Goal: Task Accomplishment & Management: Manage account settings

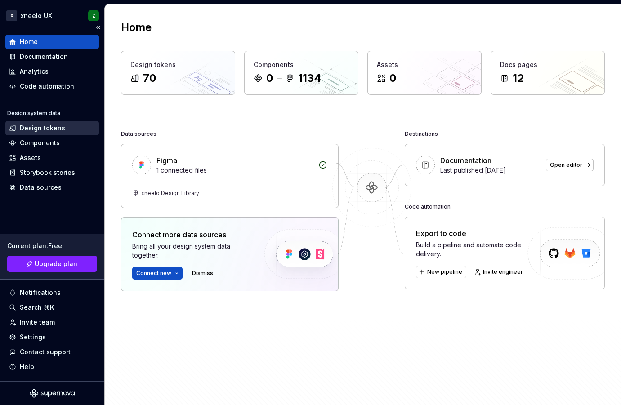
click at [54, 127] on div "Design tokens" at bounding box center [42, 128] width 45 height 9
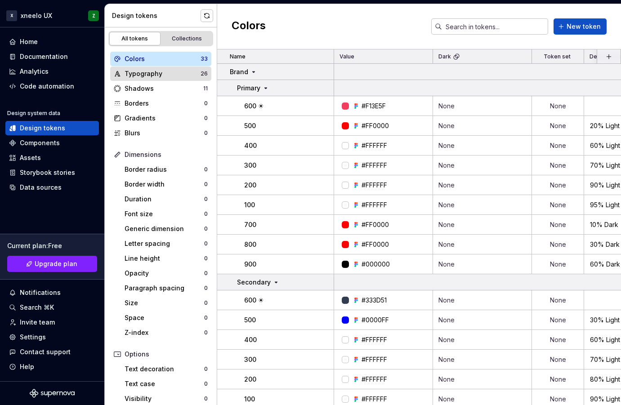
click at [150, 76] on div "Typography" at bounding box center [163, 73] width 76 height 9
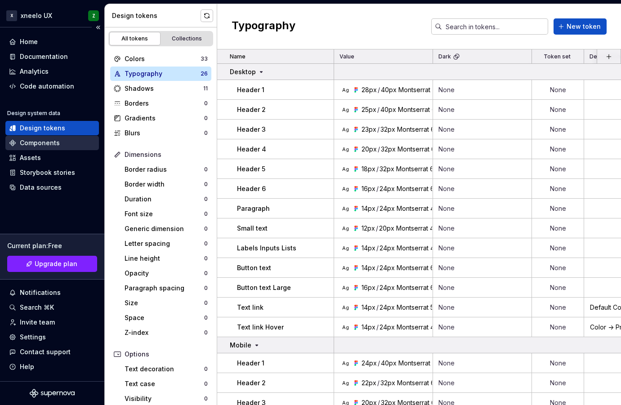
click at [49, 143] on div "Components" at bounding box center [40, 143] width 40 height 9
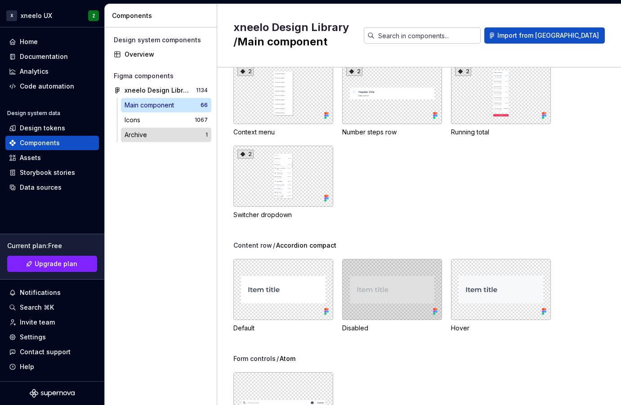
scroll to position [1995, 0]
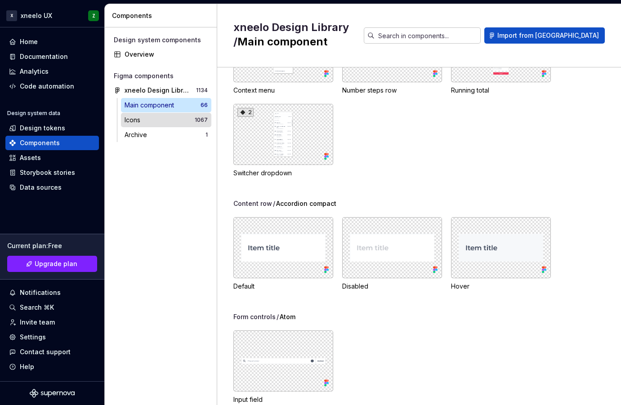
click at [165, 118] on div "Icons" at bounding box center [160, 120] width 70 height 9
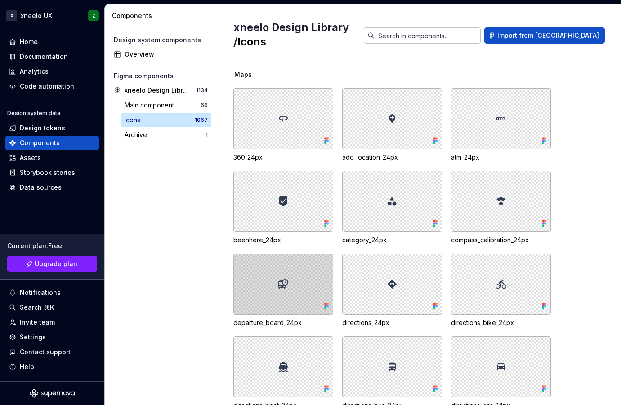
scroll to position [22, 0]
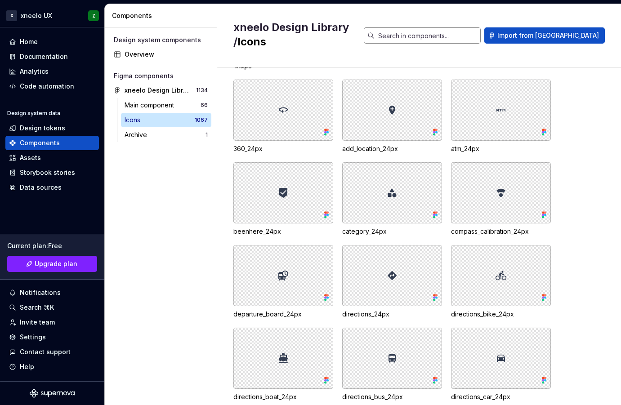
click at [465, 27] on input "text" at bounding box center [428, 35] width 106 height 16
click at [37, 157] on div "Assets" at bounding box center [30, 157] width 21 height 9
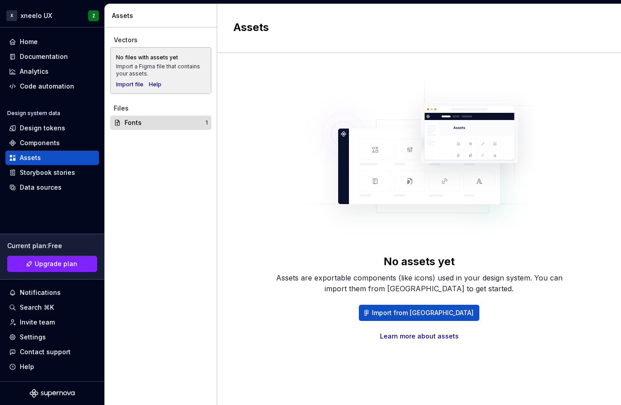
click at [137, 127] on div "Fonts" at bounding box center [165, 122] width 81 height 9
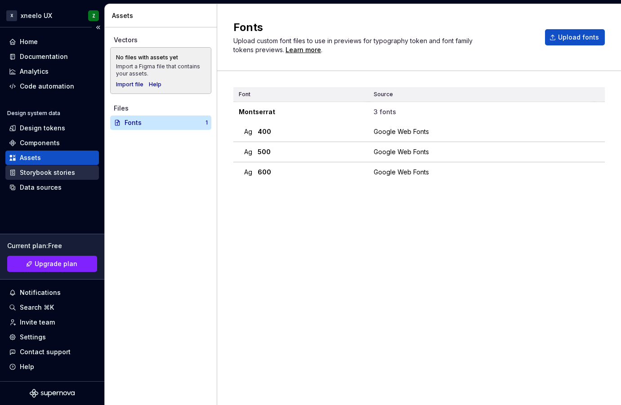
click at [54, 174] on div "Storybook stories" at bounding box center [47, 172] width 55 height 9
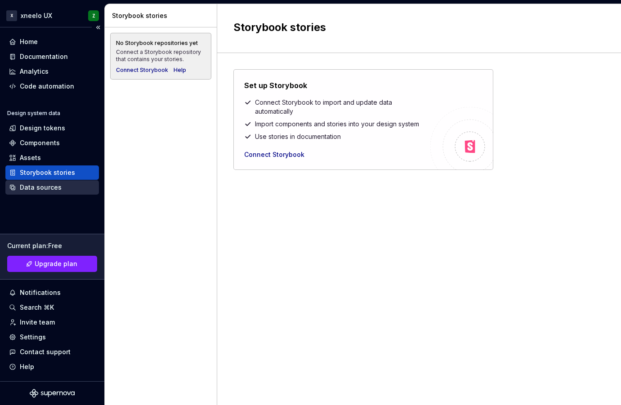
click at [44, 187] on div "Data sources" at bounding box center [41, 187] width 42 height 9
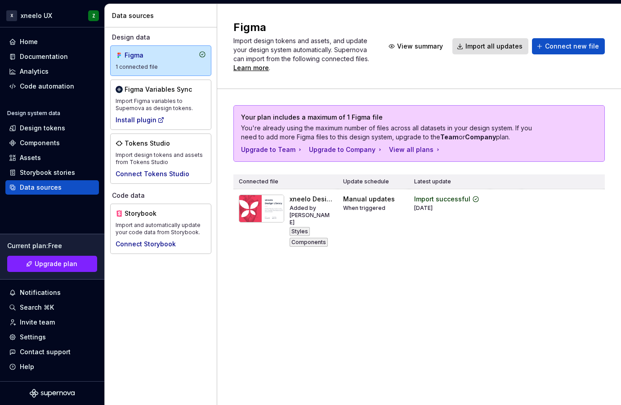
click at [275, 322] on div "Figma Import design tokens and assets, and update your design system automatica…" at bounding box center [419, 204] width 404 height 401
click at [31, 87] on div "Code automation" at bounding box center [47, 86] width 54 height 9
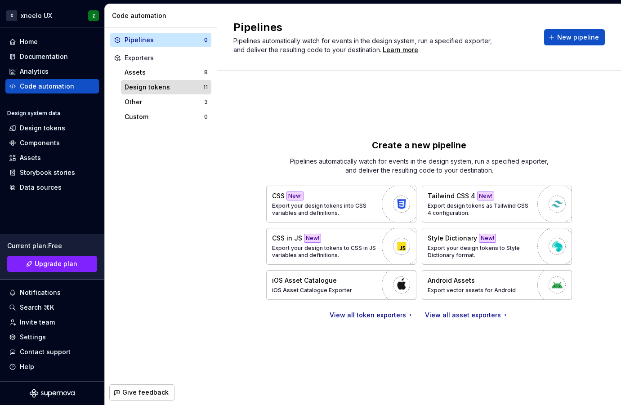
click at [167, 91] on div "Design tokens" at bounding box center [164, 87] width 79 height 9
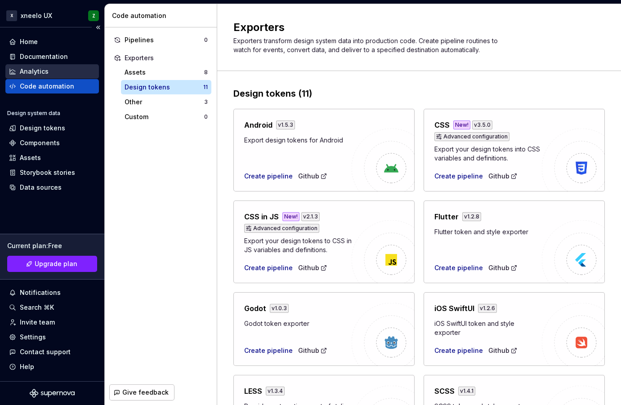
click at [27, 72] on div "Analytics" at bounding box center [34, 71] width 29 height 9
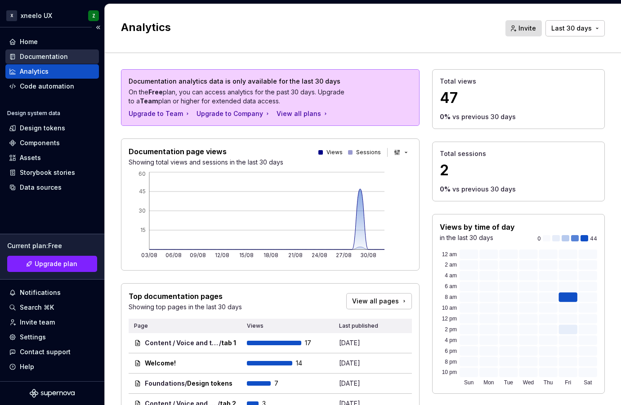
click at [41, 54] on div "Documentation" at bounding box center [44, 56] width 48 height 9
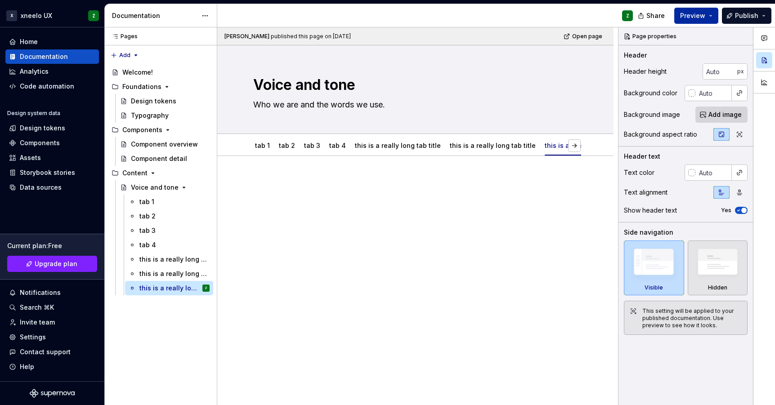
click at [621, 18] on span "Preview" at bounding box center [692, 15] width 25 height 9
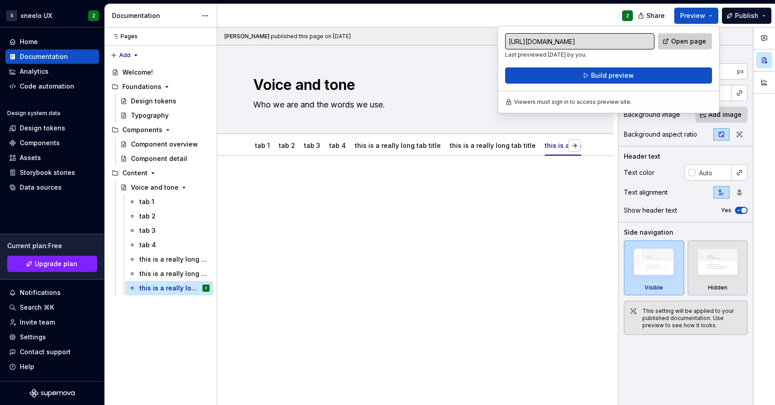
click at [621, 45] on span "Open page" at bounding box center [688, 41] width 35 height 9
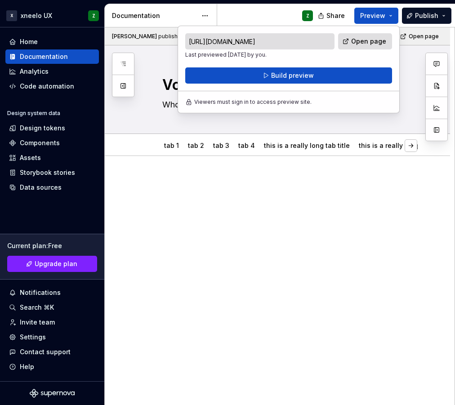
click at [340, 222] on div at bounding box center [288, 200] width 252 height 45
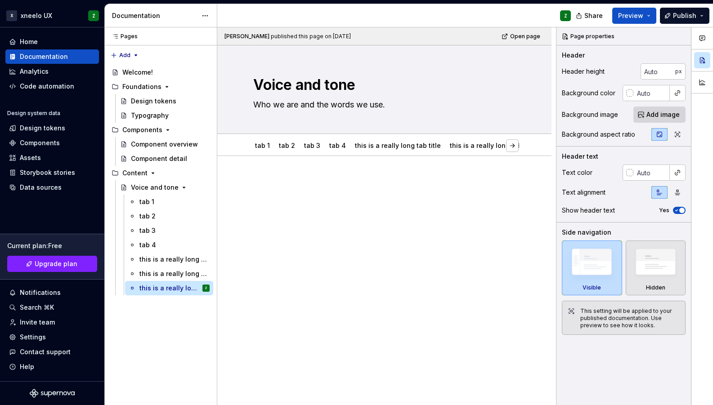
click at [336, 215] on div at bounding box center [384, 200] width 262 height 45
click at [286, 193] on div at bounding box center [384, 195] width 262 height 34
click at [142, 76] on div "Welcome!" at bounding box center [137, 72] width 31 height 9
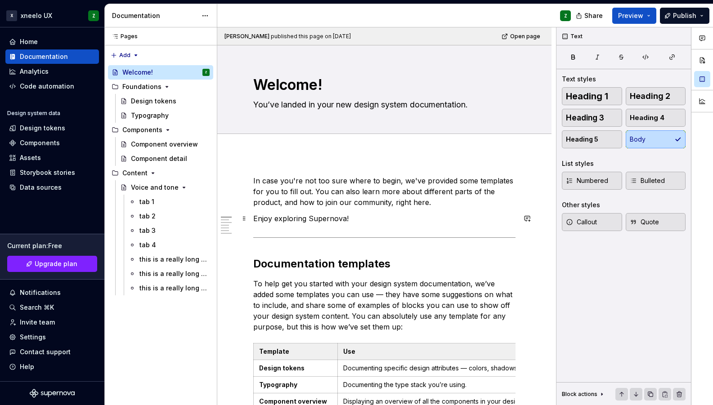
click at [358, 220] on p "Enjoy exploring Supernova!" at bounding box center [384, 218] width 262 height 11
click at [236, 264] on button "button" at bounding box center [234, 264] width 13 height 13
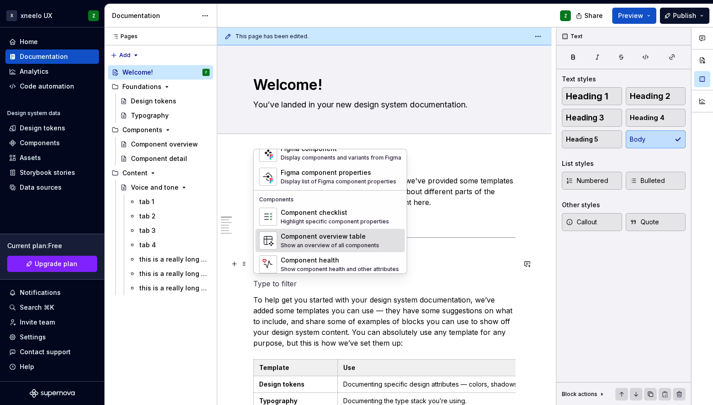
scroll to position [895, 0]
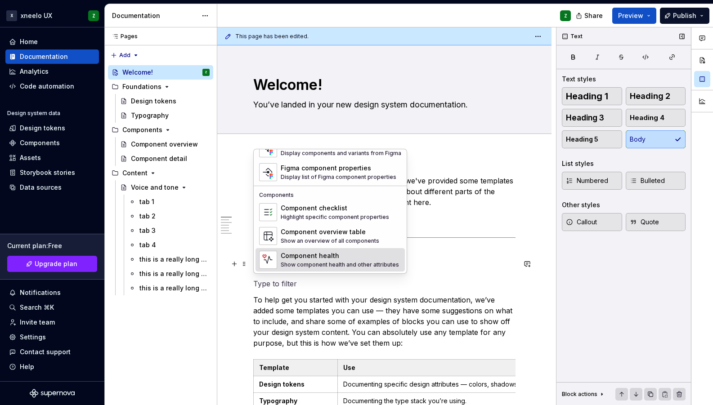
click at [612, 277] on div "Text Text styles Heading 1 Heading 2 Heading 3 Heading 4 Heading 5 Body List st…" at bounding box center [623, 216] width 134 height 378
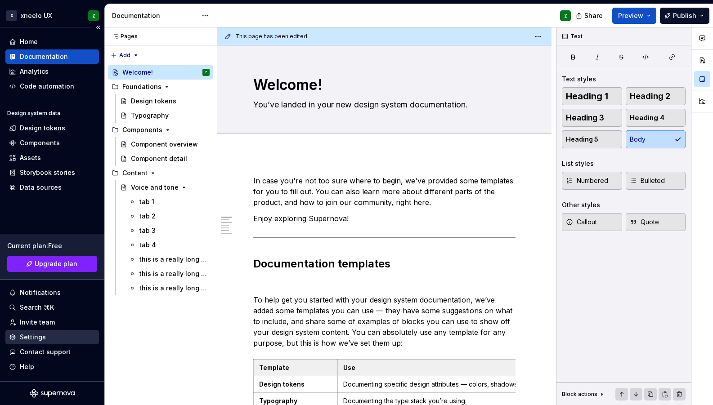
click at [37, 338] on div "Settings" at bounding box center [33, 337] width 26 height 9
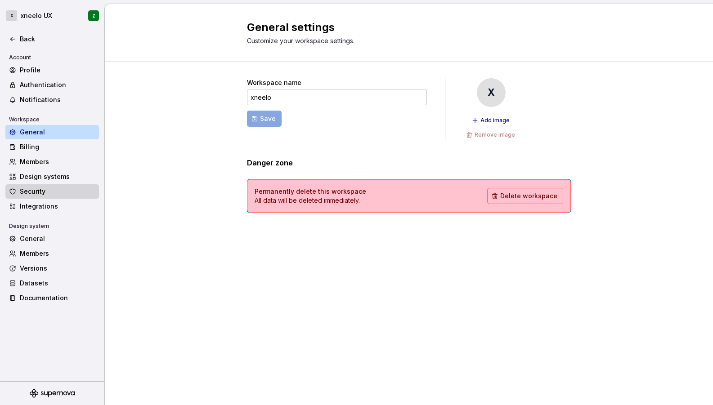
click at [47, 187] on div "Security" at bounding box center [58, 191] width 76 height 9
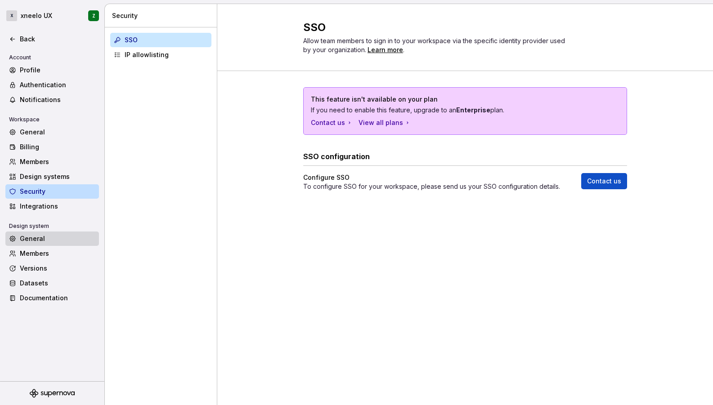
click at [46, 238] on div "General" at bounding box center [58, 238] width 76 height 9
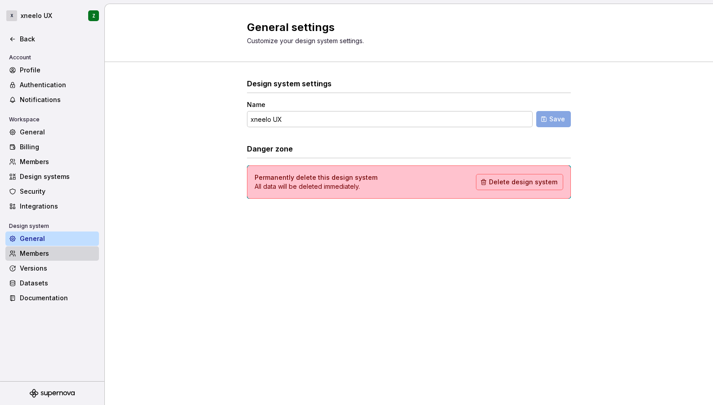
click at [44, 251] on div "Members" at bounding box center [58, 253] width 76 height 9
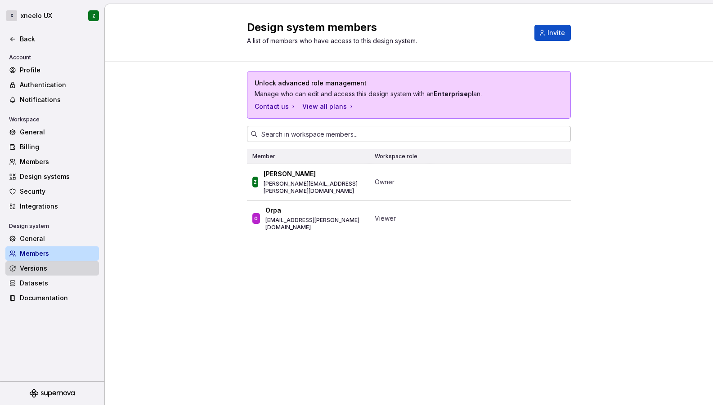
click at [44, 266] on div "Versions" at bounding box center [58, 268] width 76 height 9
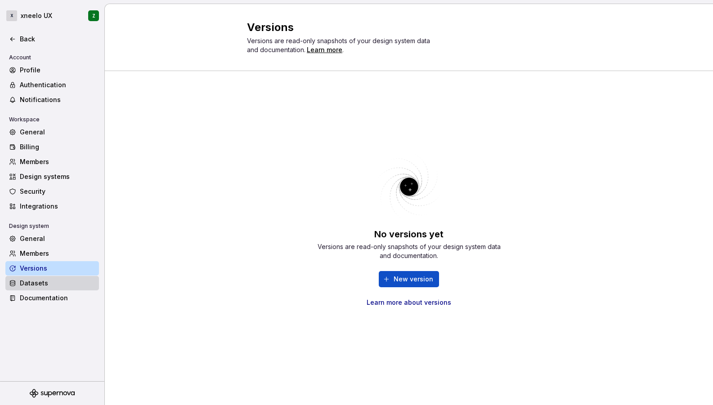
click at [45, 282] on div "Datasets" at bounding box center [58, 283] width 76 height 9
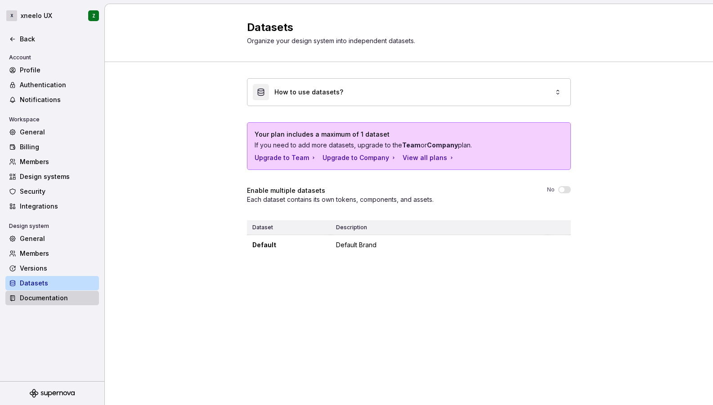
click at [47, 294] on div "Documentation" at bounding box center [58, 298] width 76 height 9
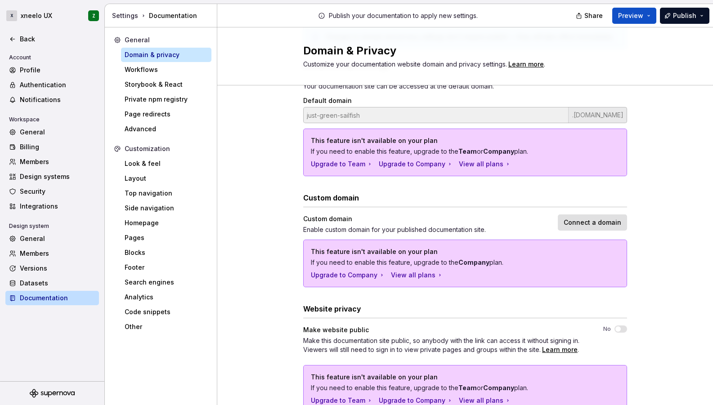
scroll to position [115, 0]
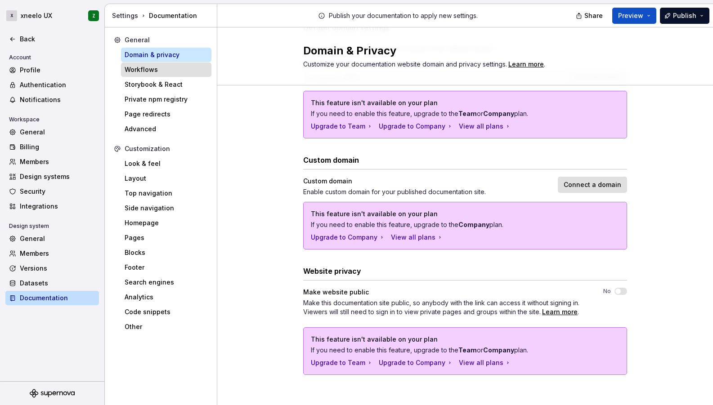
click at [158, 71] on div "Workflows" at bounding box center [166, 69] width 83 height 9
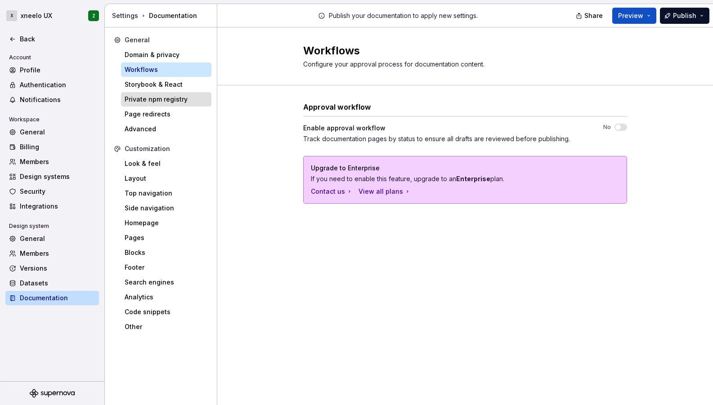
click at [149, 103] on div "Private npm registry" at bounding box center [166, 99] width 83 height 9
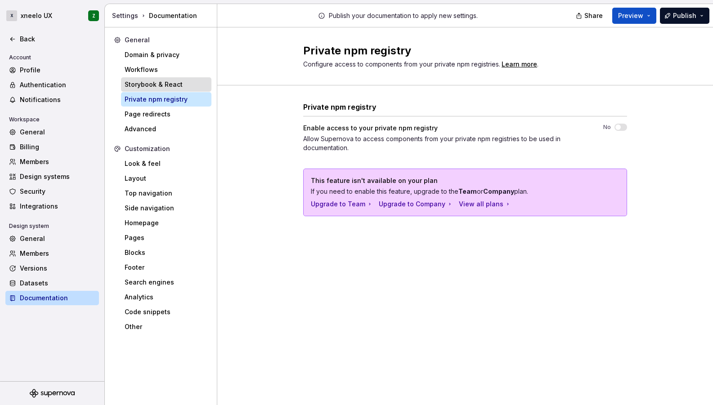
click at [148, 84] on div "Storybook & React" at bounding box center [166, 84] width 83 height 9
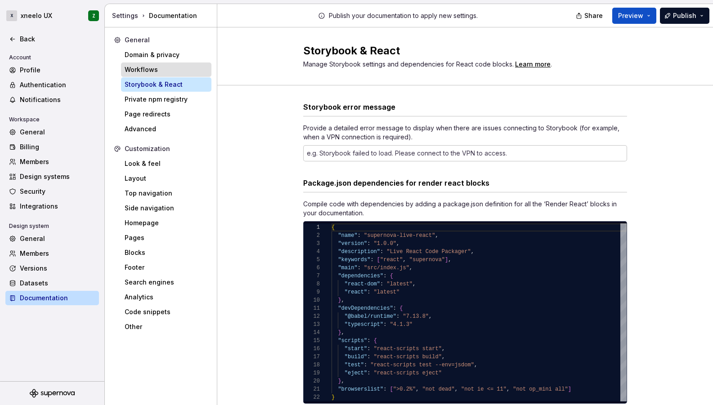
click at [142, 68] on div "Workflows" at bounding box center [166, 69] width 83 height 9
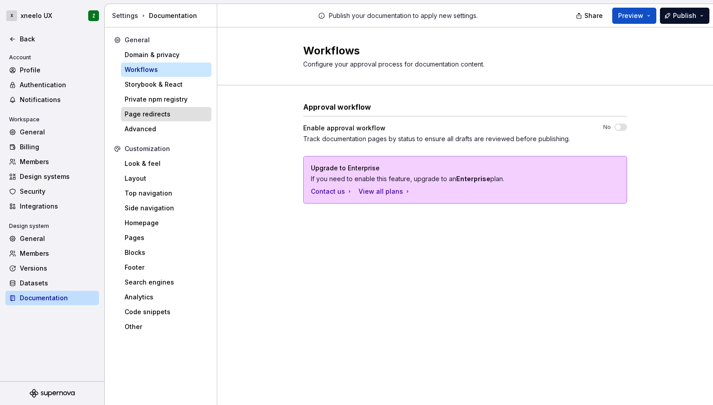
click at [159, 115] on div "Page redirects" at bounding box center [166, 114] width 83 height 9
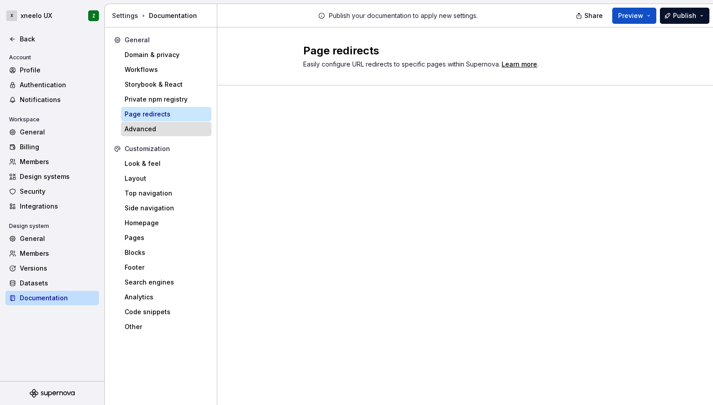
click at [144, 130] on div "Advanced" at bounding box center [166, 129] width 83 height 9
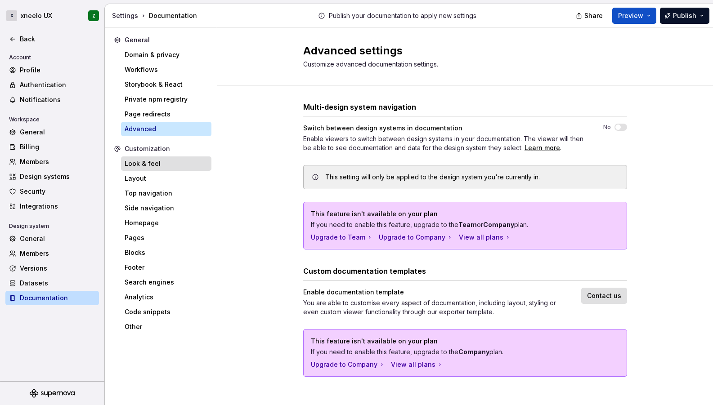
click at [139, 166] on div "Look & feel" at bounding box center [166, 163] width 83 height 9
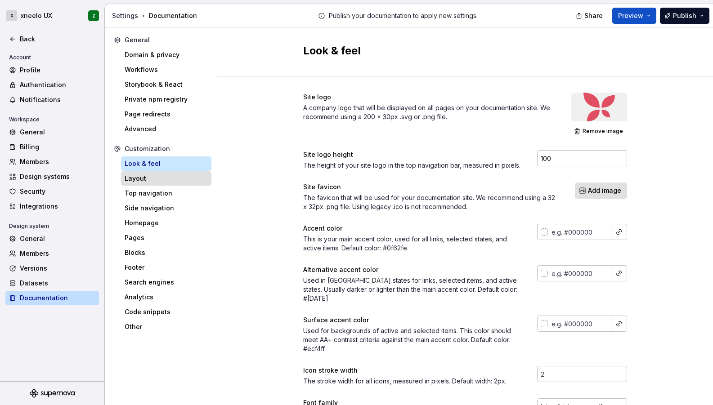
click at [139, 179] on div "Layout" at bounding box center [166, 178] width 83 height 9
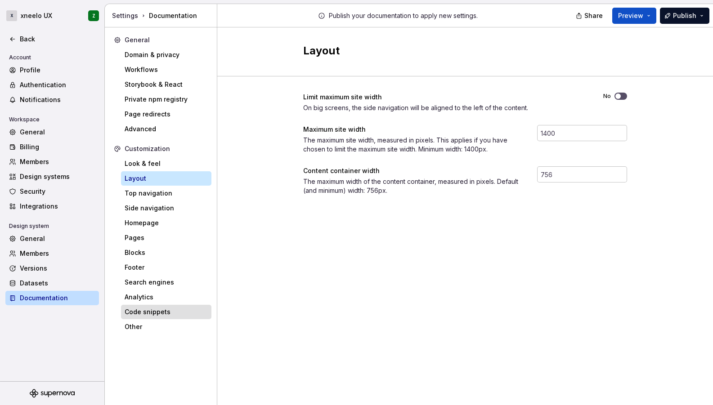
click at [145, 308] on div "Code snippets" at bounding box center [166, 312] width 83 height 9
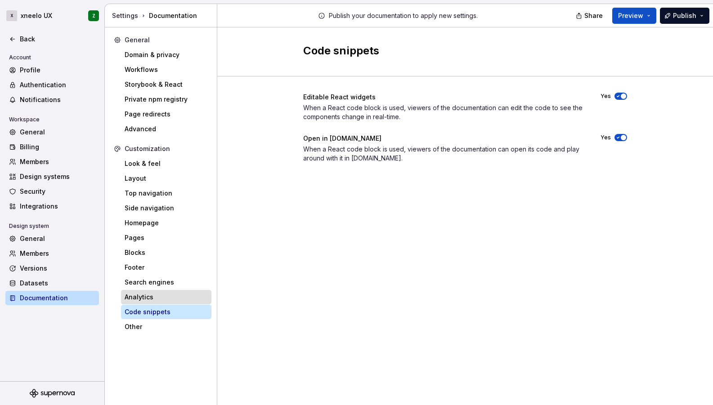
click at [148, 293] on div "Analytics" at bounding box center [166, 297] width 83 height 9
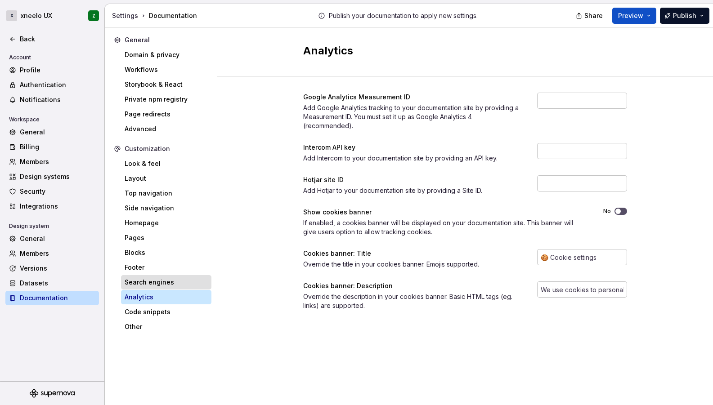
click at [151, 284] on div "Search engines" at bounding box center [166, 282] width 83 height 9
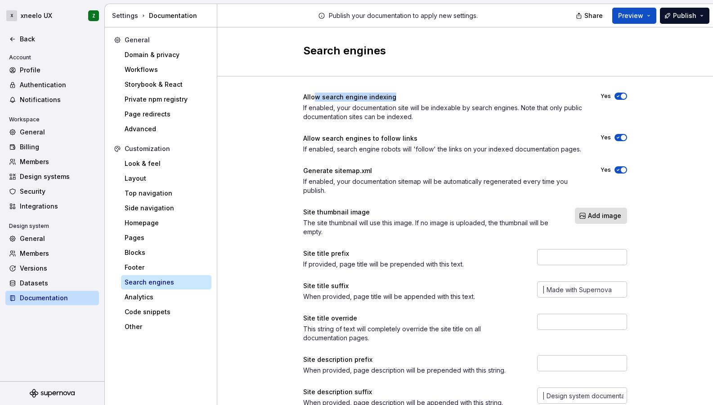
drag, startPoint x: 311, startPoint y: 96, endPoint x: 391, endPoint y: 95, distance: 79.6
click at [391, 96] on div "Allow search engine indexing" at bounding box center [443, 97] width 281 height 9
drag, startPoint x: 319, startPoint y: 138, endPoint x: 371, endPoint y: 136, distance: 51.3
click at [371, 136] on div "Allow search engines to follow links" at bounding box center [443, 138] width 281 height 9
click at [387, 152] on div "If enabled, search engine robots will 'follow' the links on your indexed docume…" at bounding box center [443, 149] width 281 height 9
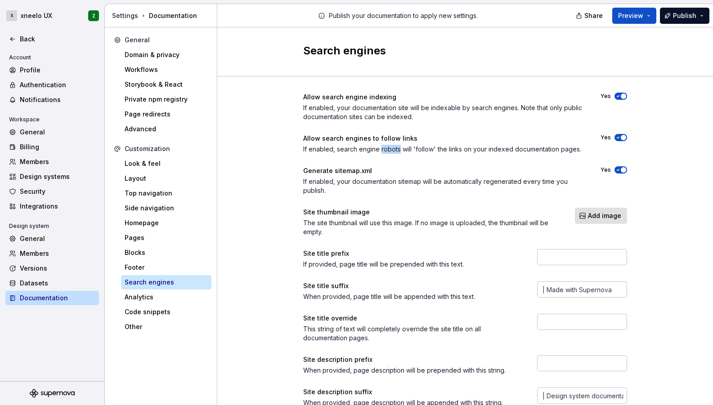
click at [387, 152] on div "If enabled, search engine robots will 'follow' the links on your indexed docume…" at bounding box center [443, 149] width 281 height 9
click at [27, 40] on div "Back" at bounding box center [58, 39] width 76 height 9
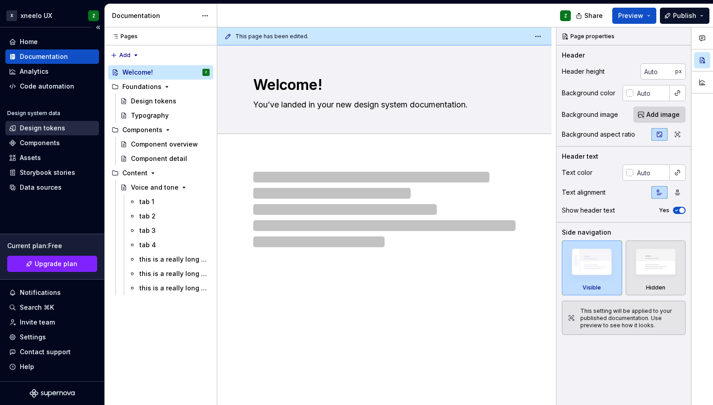
click at [63, 130] on div "Design tokens" at bounding box center [52, 128] width 86 height 9
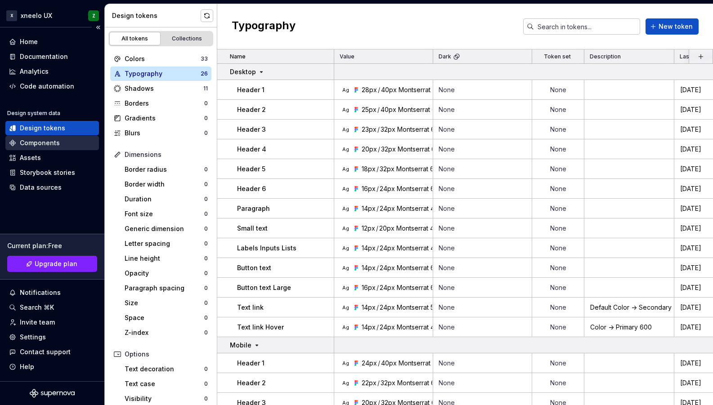
click at [43, 144] on div "Components" at bounding box center [40, 143] width 40 height 9
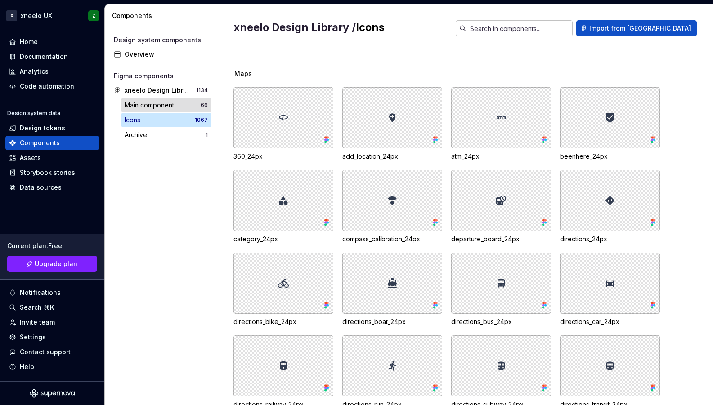
click at [154, 109] on div "Main component" at bounding box center [151, 105] width 53 height 9
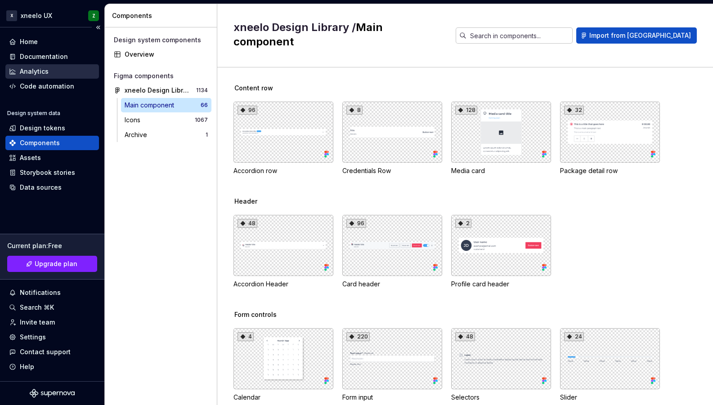
click at [61, 74] on div "Analytics" at bounding box center [52, 71] width 86 height 9
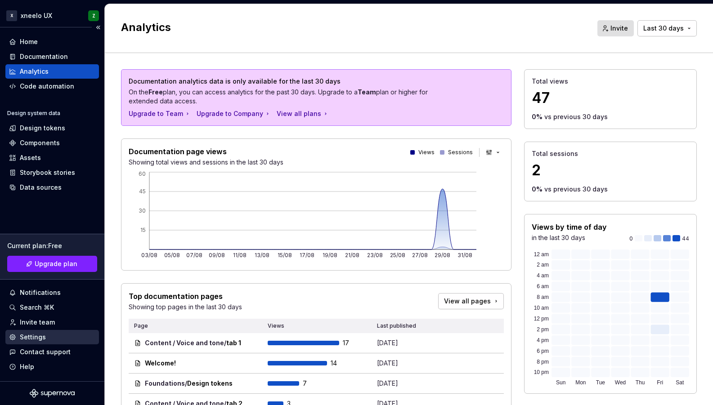
click at [43, 338] on div "Settings" at bounding box center [33, 337] width 26 height 9
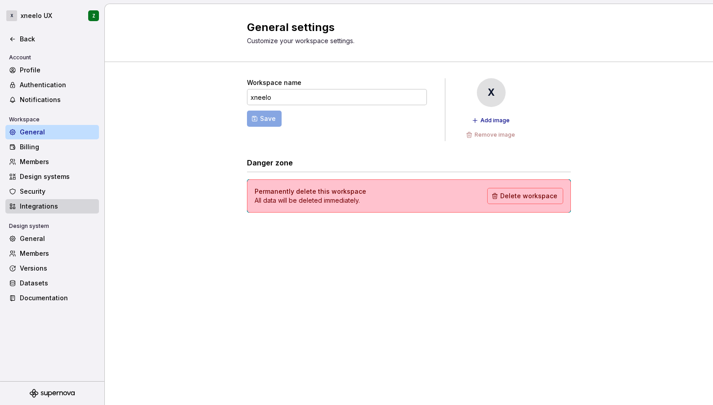
click at [45, 204] on div "Integrations" at bounding box center [58, 206] width 76 height 9
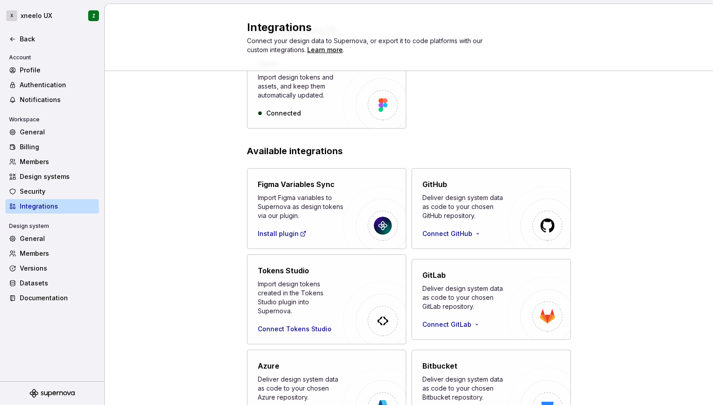
scroll to position [114, 0]
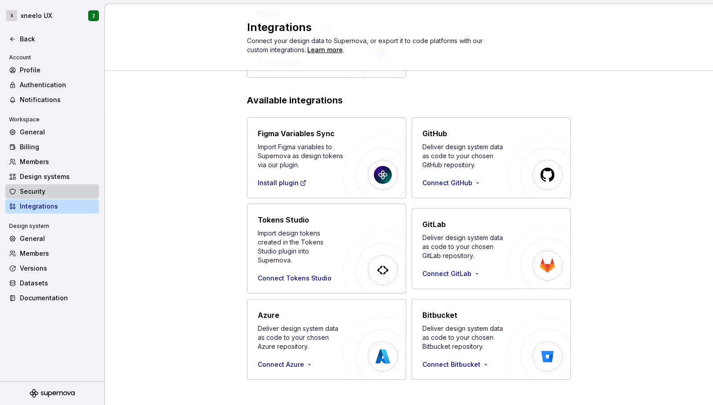
click at [45, 189] on div "Security" at bounding box center [58, 191] width 76 height 9
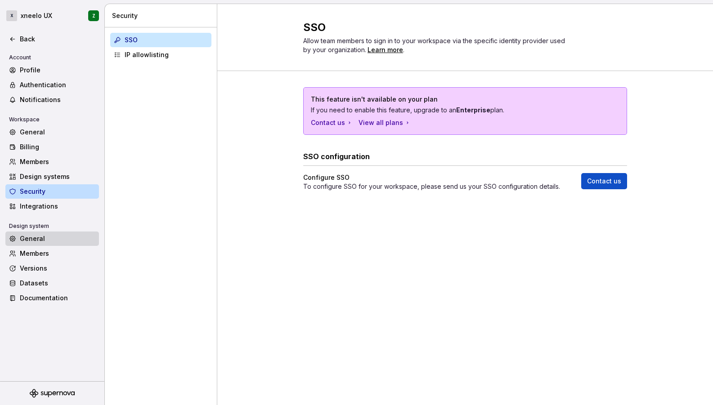
click at [46, 241] on div "General" at bounding box center [58, 238] width 76 height 9
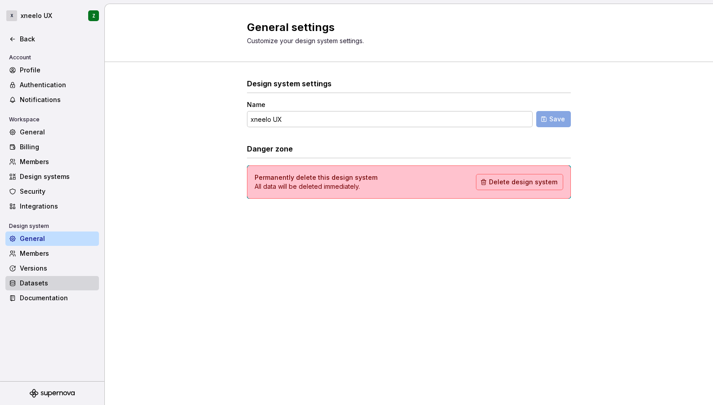
click at [19, 283] on div "Datasets" at bounding box center [52, 283] width 86 height 9
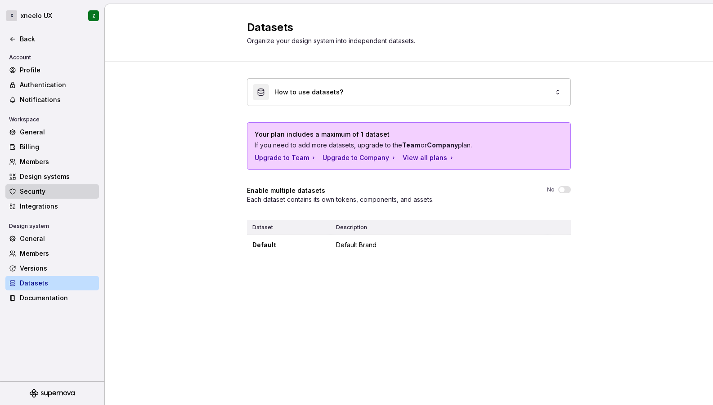
click at [38, 188] on div "Security" at bounding box center [58, 191] width 76 height 9
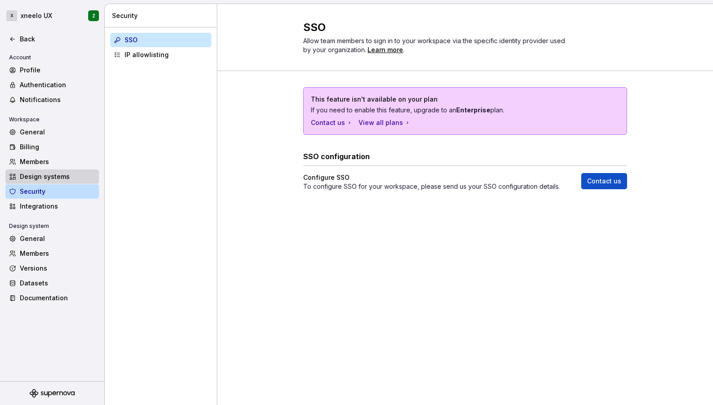
click at [40, 174] on div "Design systems" at bounding box center [58, 176] width 76 height 9
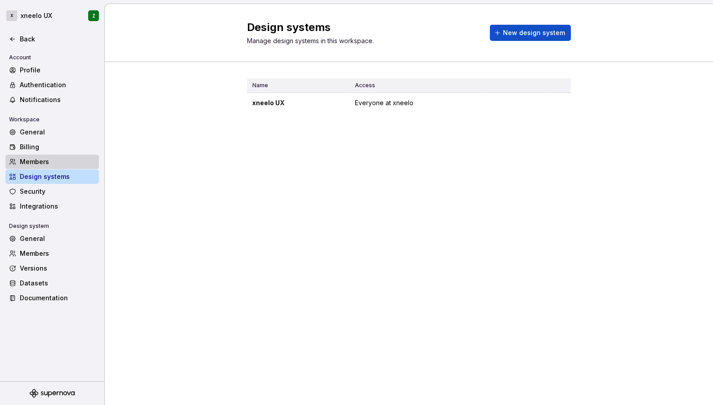
click at [36, 164] on div "Members" at bounding box center [58, 161] width 76 height 9
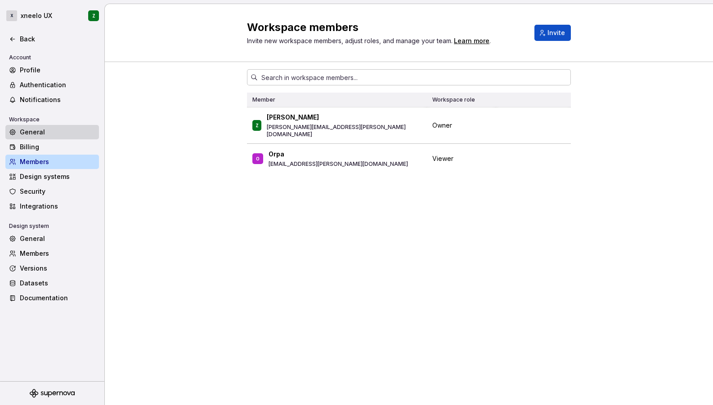
click at [37, 131] on div "General" at bounding box center [58, 132] width 76 height 9
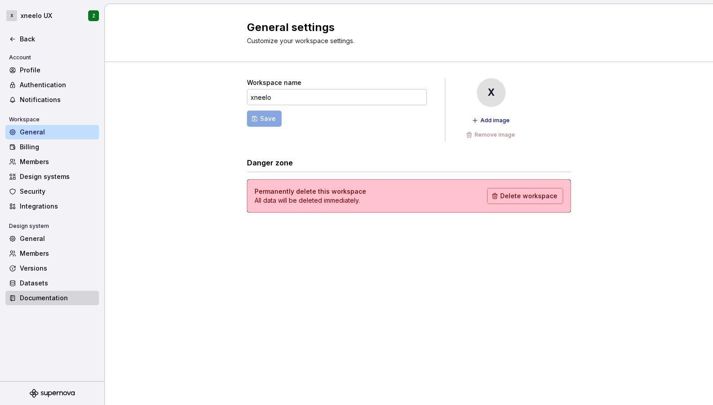
click at [32, 298] on div "Documentation" at bounding box center [58, 298] width 76 height 9
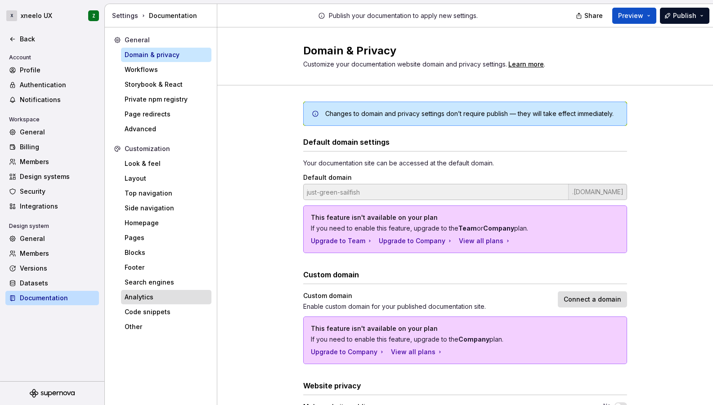
click at [135, 298] on div "Analytics" at bounding box center [166, 297] width 83 height 9
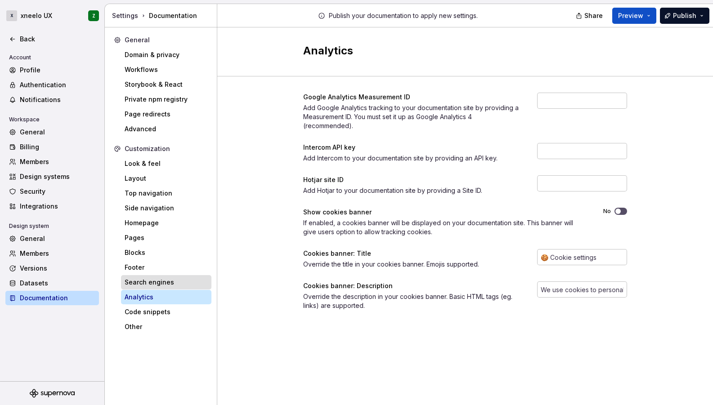
click at [130, 279] on div "Search engines" at bounding box center [166, 282] width 83 height 9
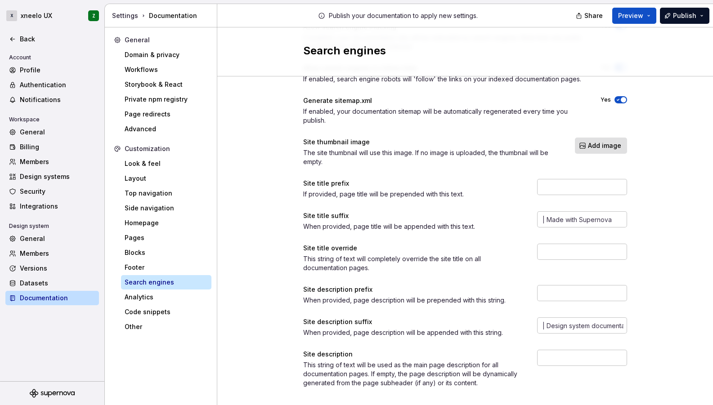
scroll to position [83, 0]
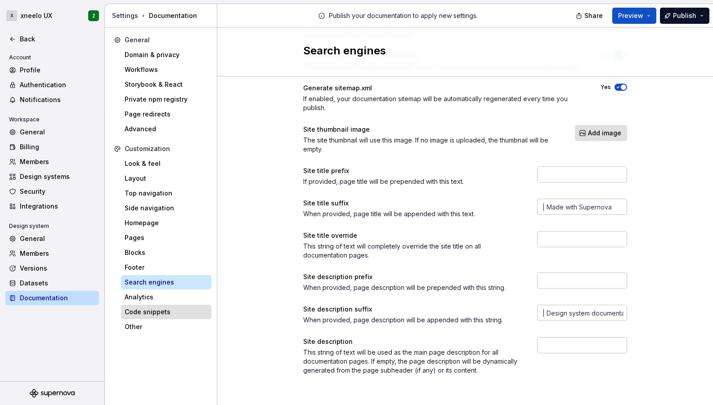
click at [141, 312] on div "Code snippets" at bounding box center [166, 312] width 83 height 9
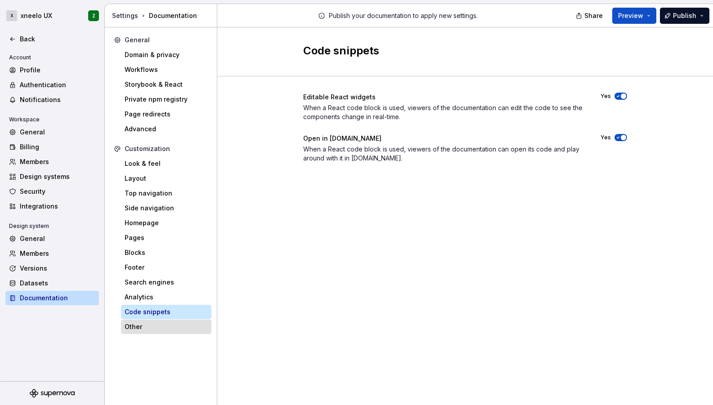
click at [131, 323] on div "Other" at bounding box center [166, 326] width 83 height 9
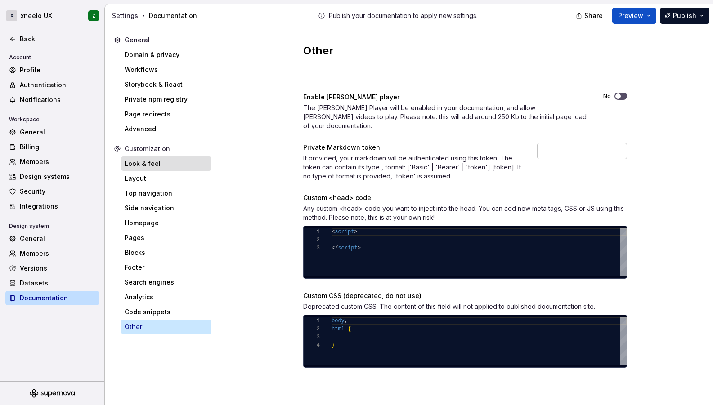
click at [143, 163] on div "Look & feel" at bounding box center [166, 163] width 83 height 9
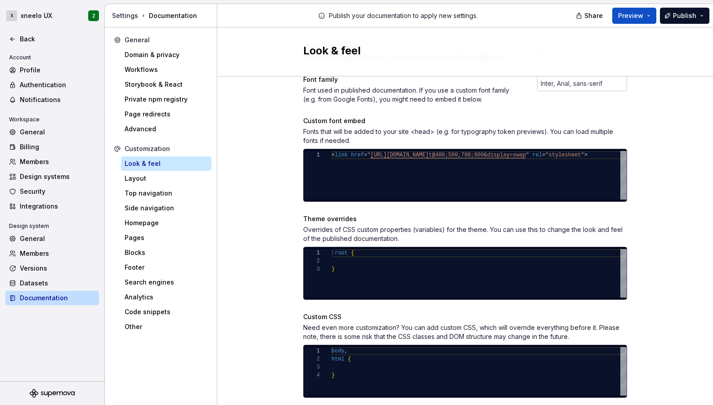
scroll to position [327, 0]
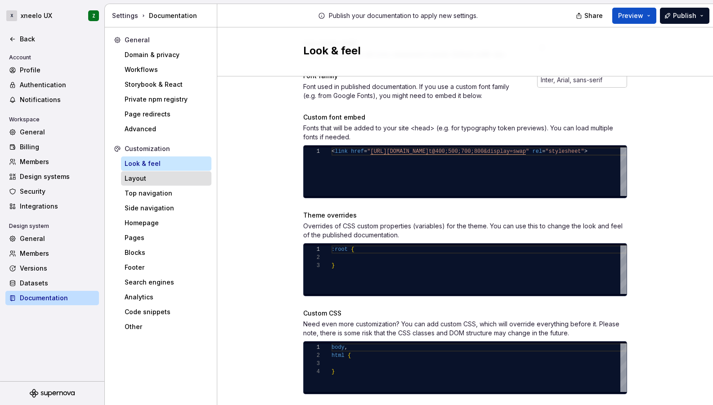
click at [142, 183] on div "Layout" at bounding box center [166, 178] width 83 height 9
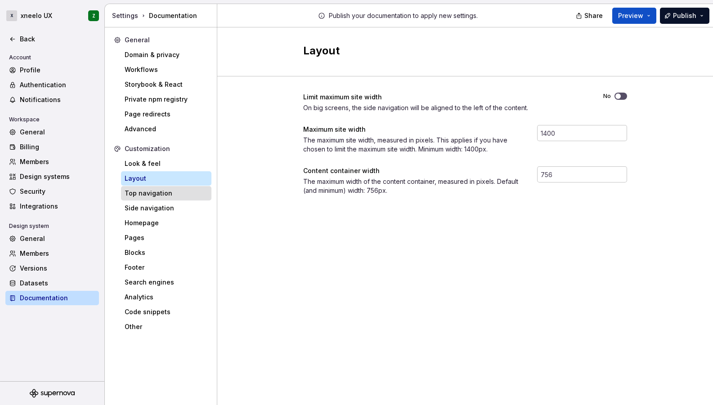
click at [141, 192] on div "Top navigation" at bounding box center [166, 193] width 83 height 9
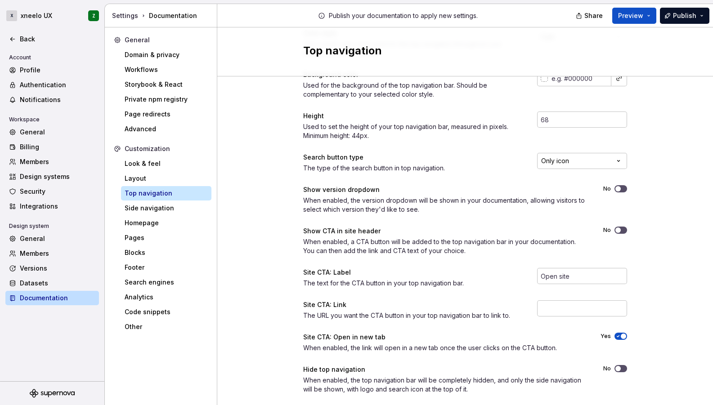
scroll to position [83, 0]
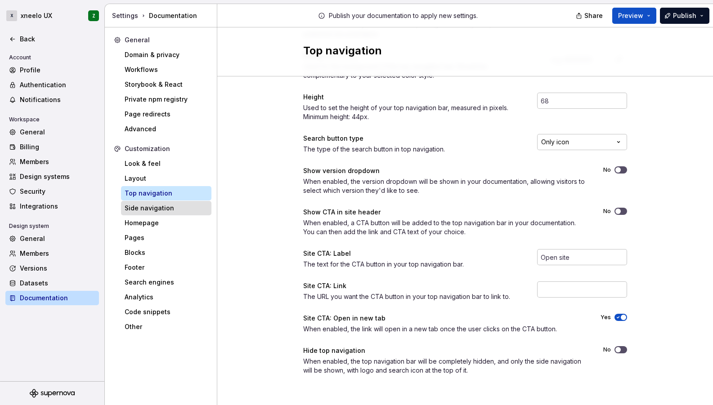
click at [192, 211] on div "Side navigation" at bounding box center [166, 208] width 83 height 9
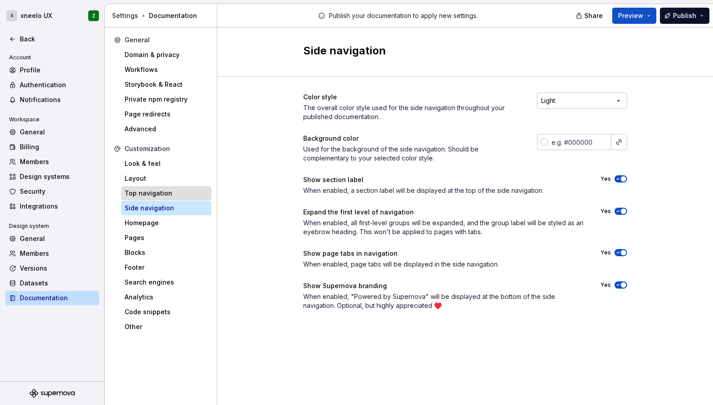
click at [177, 195] on div "Top navigation" at bounding box center [166, 193] width 83 height 9
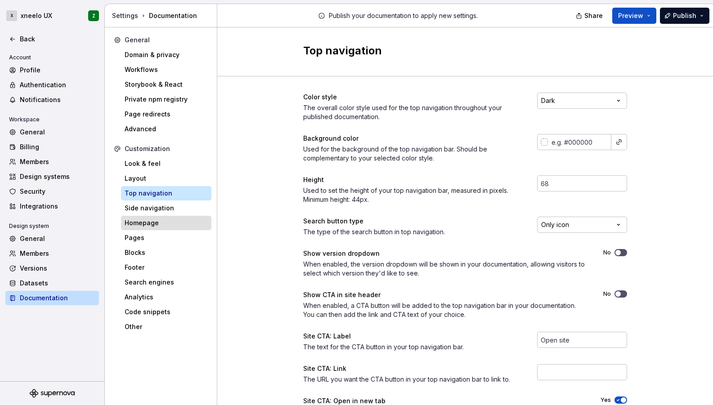
click at [157, 225] on div "Homepage" at bounding box center [166, 223] width 83 height 9
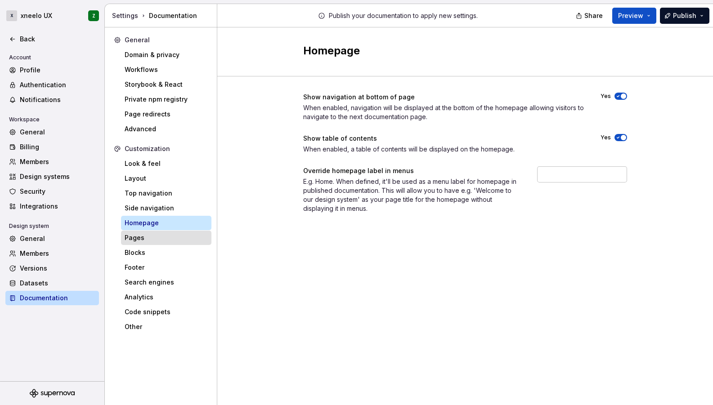
click at [139, 243] on div "Pages" at bounding box center [166, 238] width 90 height 14
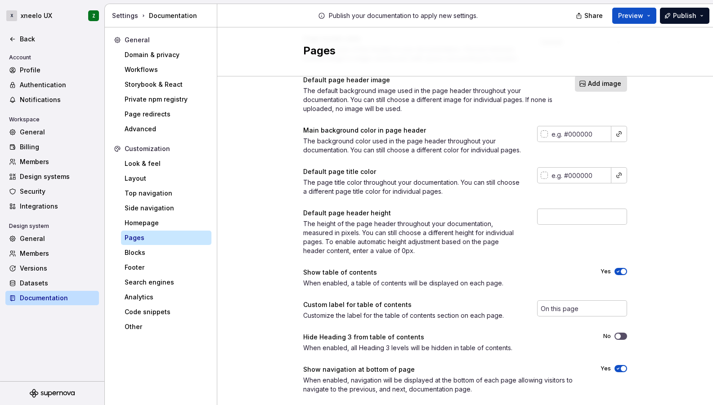
scroll to position [86, 0]
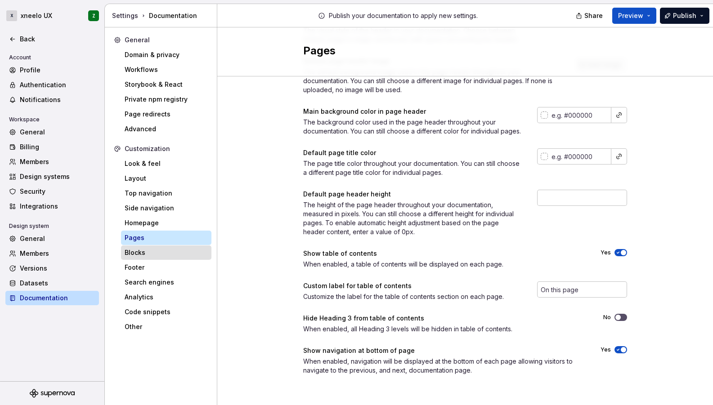
click at [148, 255] on div "Blocks" at bounding box center [166, 252] width 83 height 9
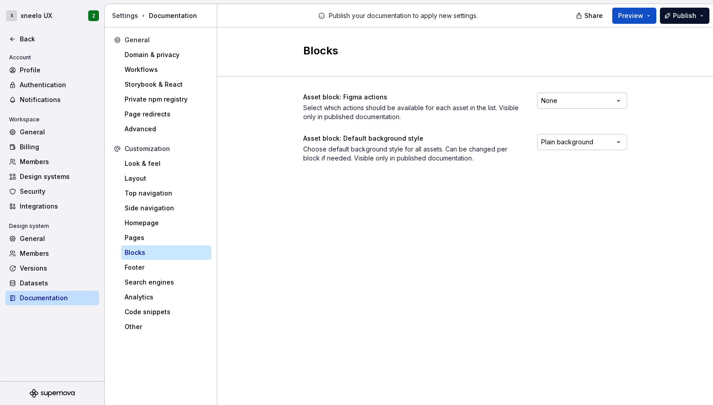
click at [559, 110] on div "Asset block: Figma actions Select which actions should be available for each as…" at bounding box center [465, 107] width 324 height 29
click at [565, 102] on html "X xneelo UX Z Back Account Profile Authentication Notifications Workspace Gener…" at bounding box center [356, 202] width 713 height 405
click at [388, 241] on html "X xneelo UX Z Back Account Profile Authentication Notifications Workspace Gener…" at bounding box center [356, 202] width 713 height 405
click at [47, 190] on div "Security" at bounding box center [58, 191] width 76 height 9
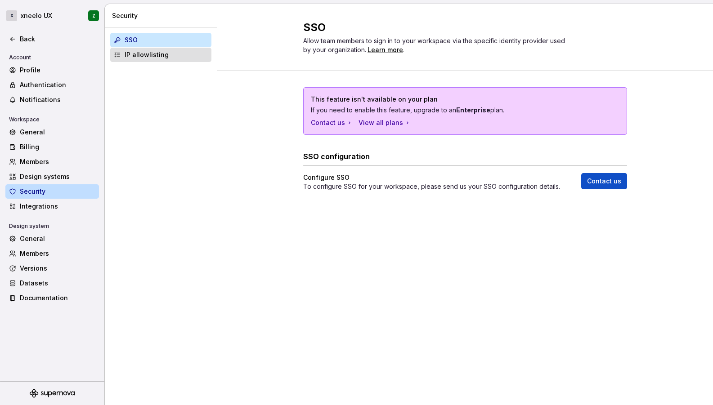
click at [149, 50] on div "IP allowlisting" at bounding box center [166, 54] width 83 height 9
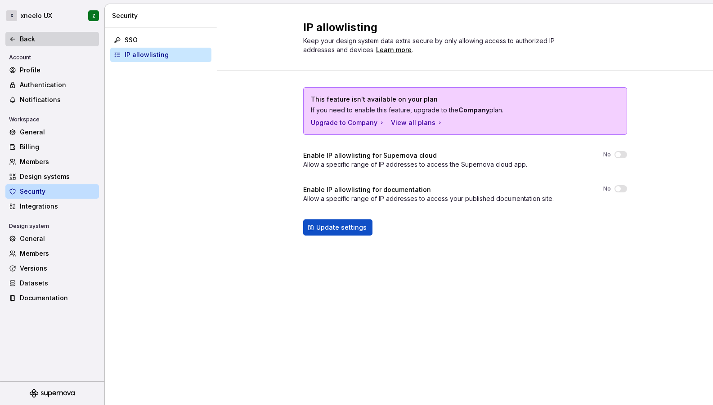
click at [30, 34] on div "Back" at bounding box center [52, 39] width 94 height 14
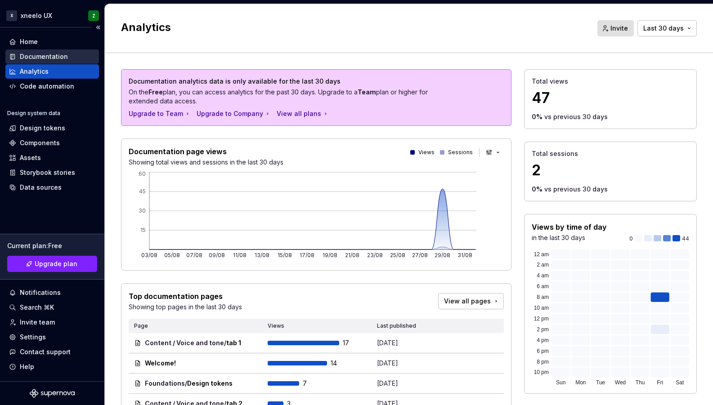
click at [35, 54] on div "Documentation" at bounding box center [44, 56] width 48 height 9
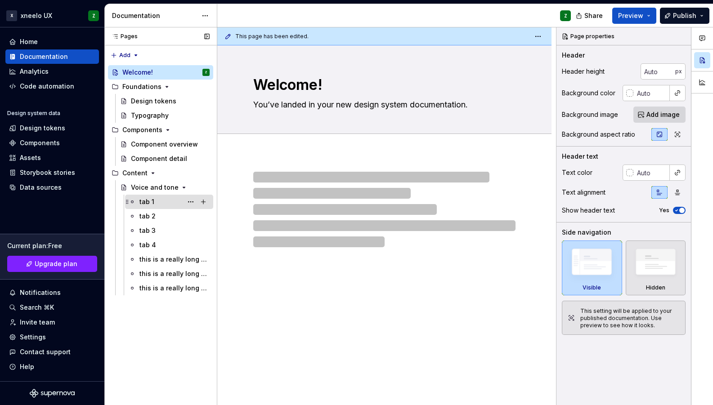
click at [155, 204] on div "tab 1" at bounding box center [174, 202] width 70 height 13
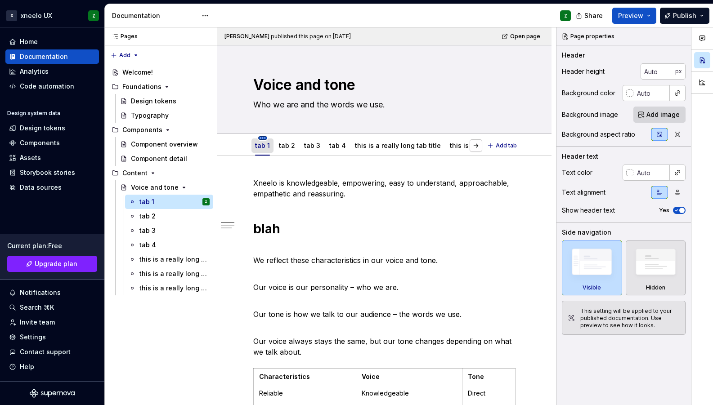
click at [264, 139] on html "X xneelo UX Z Home Documentation Analytics Code automation Design system data D…" at bounding box center [356, 202] width 713 height 405
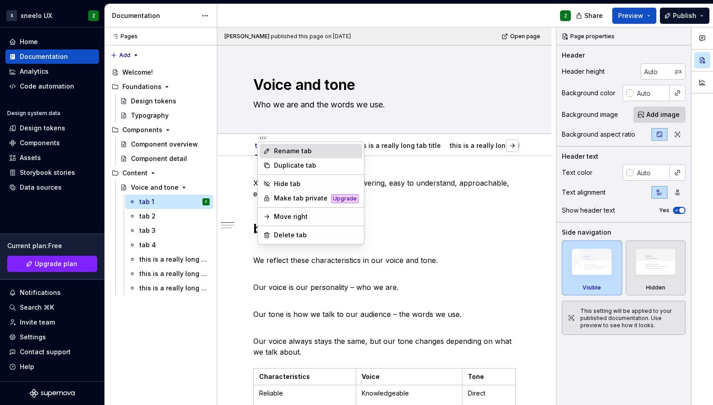
type textarea "*"
click at [285, 151] on div "Rename tab" at bounding box center [316, 151] width 85 height 9
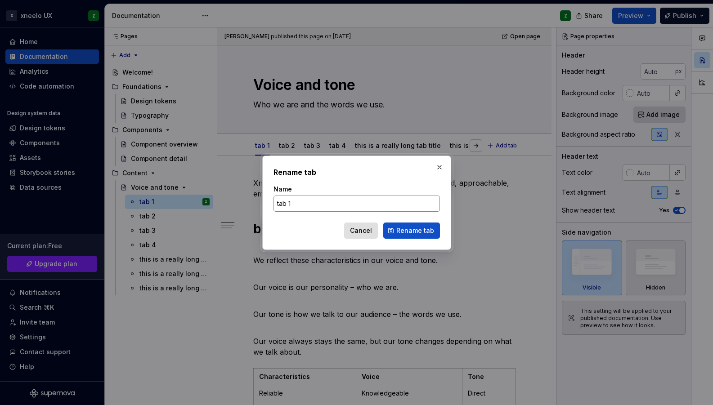
click at [297, 201] on input "tab 1" at bounding box center [356, 204] width 166 height 16
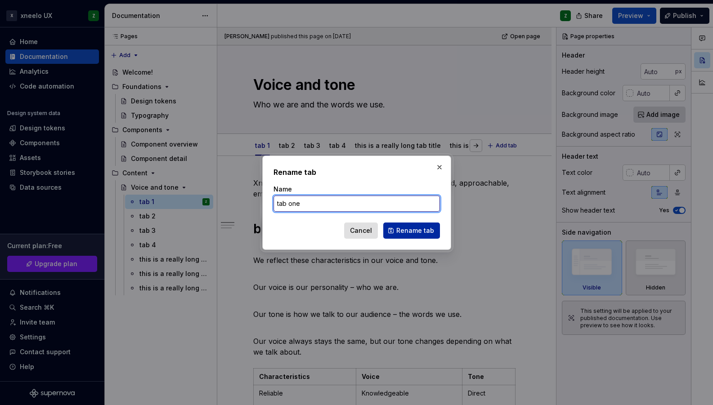
type input "tab one"
click at [409, 228] on span "Rename tab" at bounding box center [415, 230] width 38 height 9
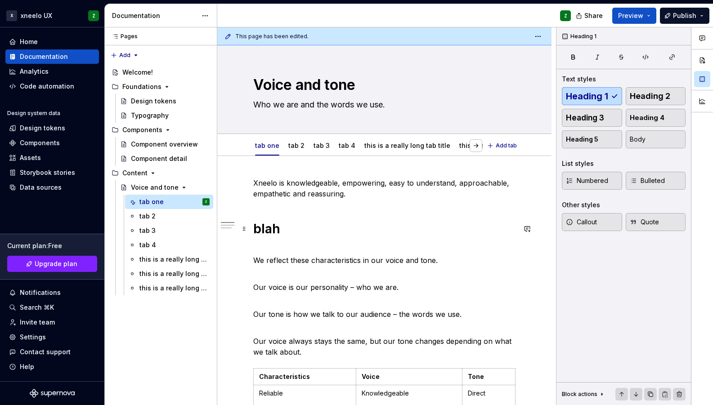
click at [331, 230] on h1 "blah" at bounding box center [384, 229] width 262 height 16
type textarea "*"
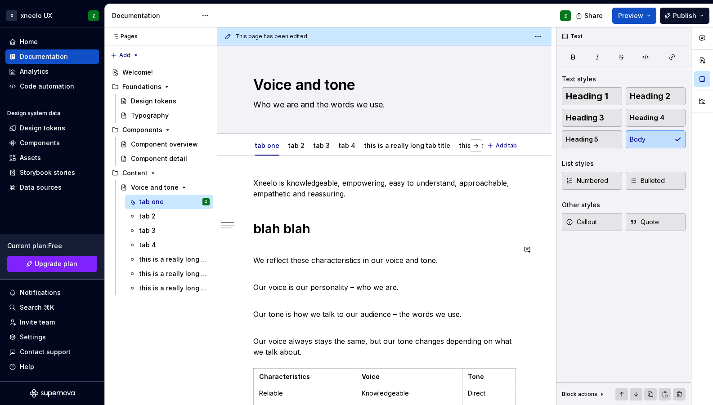
click at [621, 16] on span "Publish" at bounding box center [684, 15] width 23 height 9
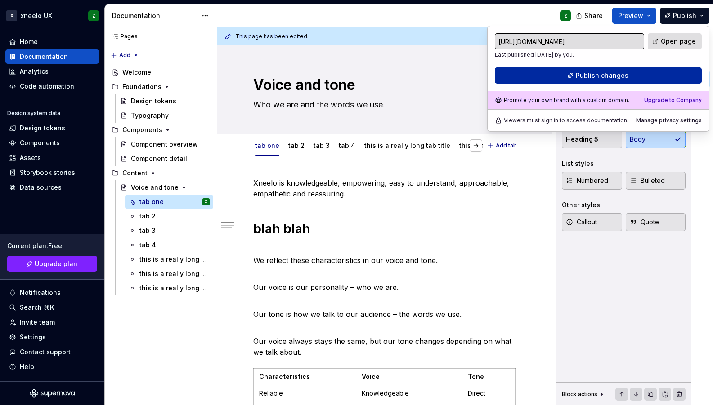
click at [617, 76] on span "Publish changes" at bounding box center [602, 75] width 53 height 9
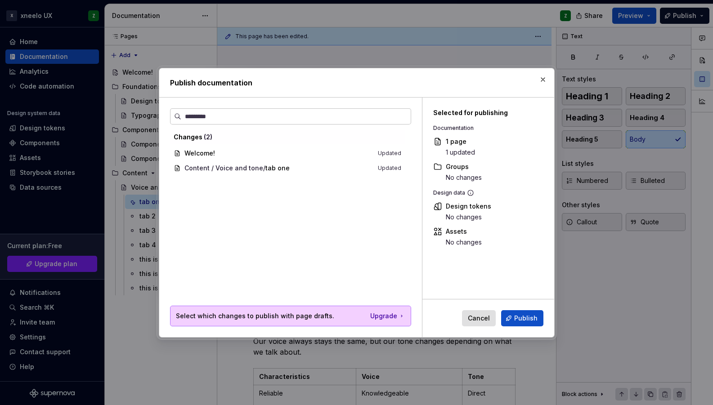
click at [250, 169] on span "Content / Voice and tone / tab one Updated" at bounding box center [287, 168] width 235 height 15
click at [238, 169] on span "Content / Voice and tone / tab one Updated" at bounding box center [287, 168] width 235 height 15
click at [387, 314] on div "Upgrade" at bounding box center [387, 316] width 35 height 9
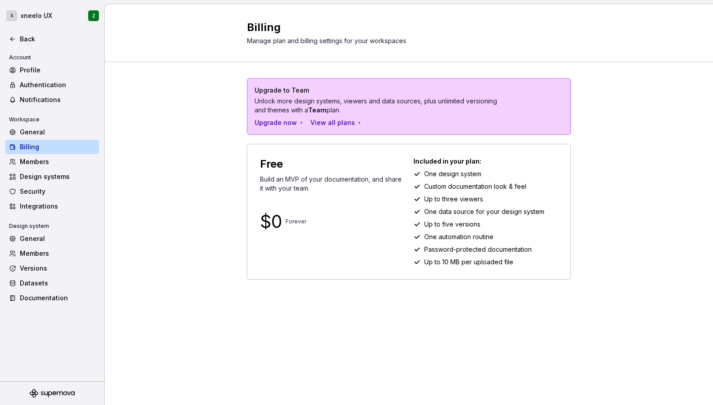
click at [605, 104] on div "Upgrade to Team Unlock more design systems, viewers and data sources, plus unli…" at bounding box center [409, 188] width 608 height 252
